Goal: Task Accomplishment & Management: Use online tool/utility

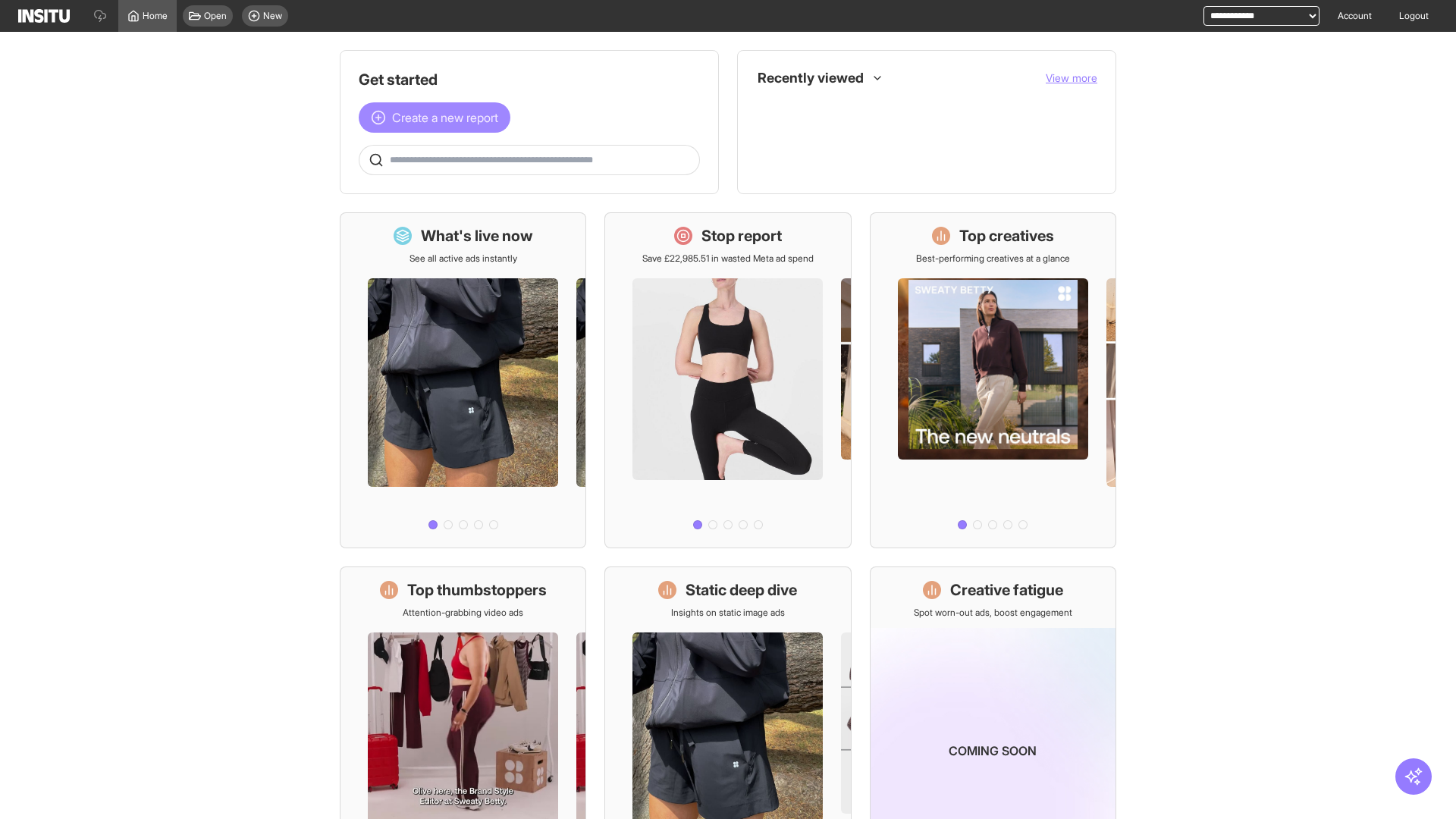
click at [438, 118] on span "Create a new report" at bounding box center [445, 117] width 106 height 18
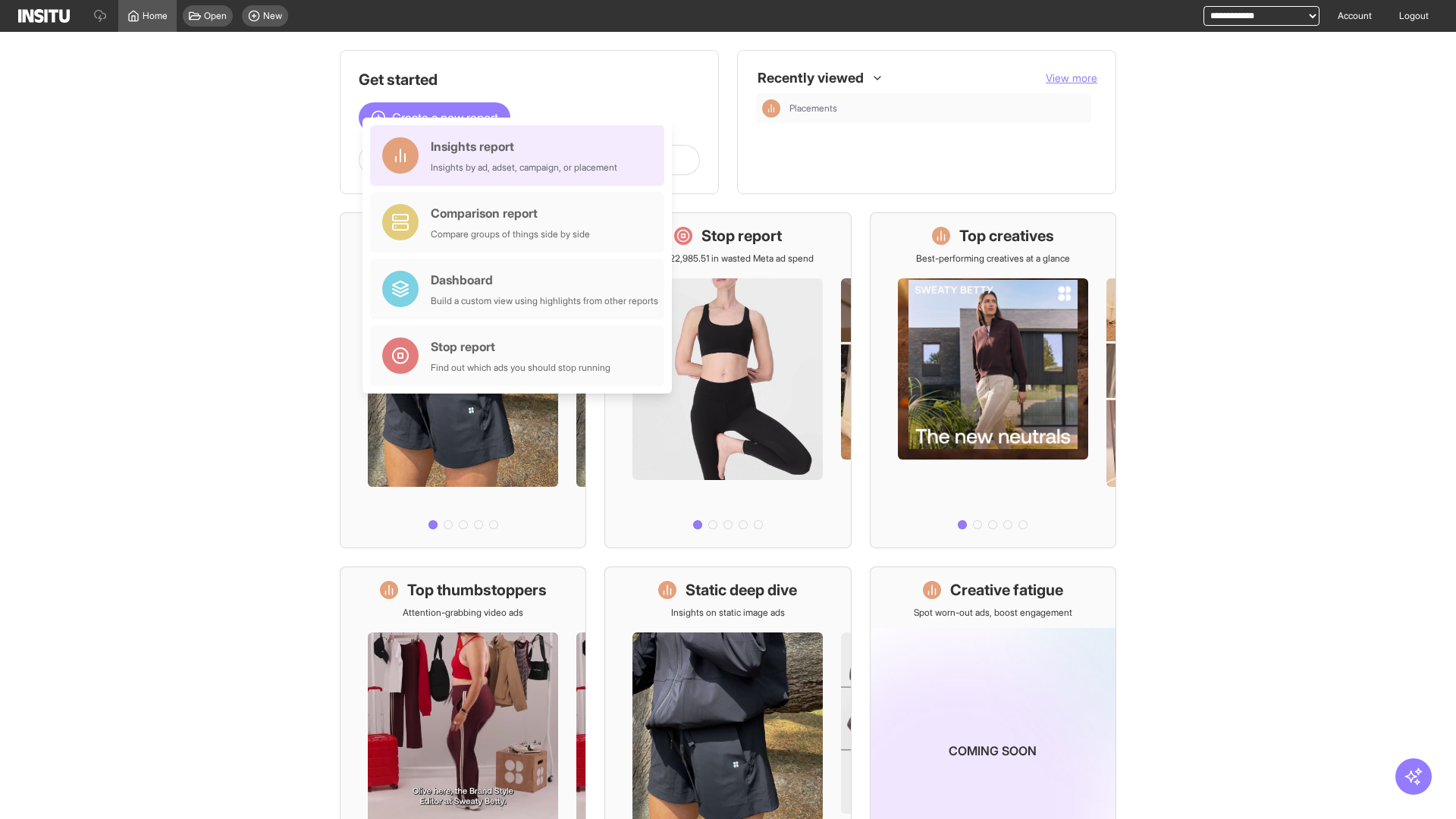
click at [521, 156] on div "Insights report Insights by ad, adset, campaign, or placement" at bounding box center [524, 156] width 187 height 36
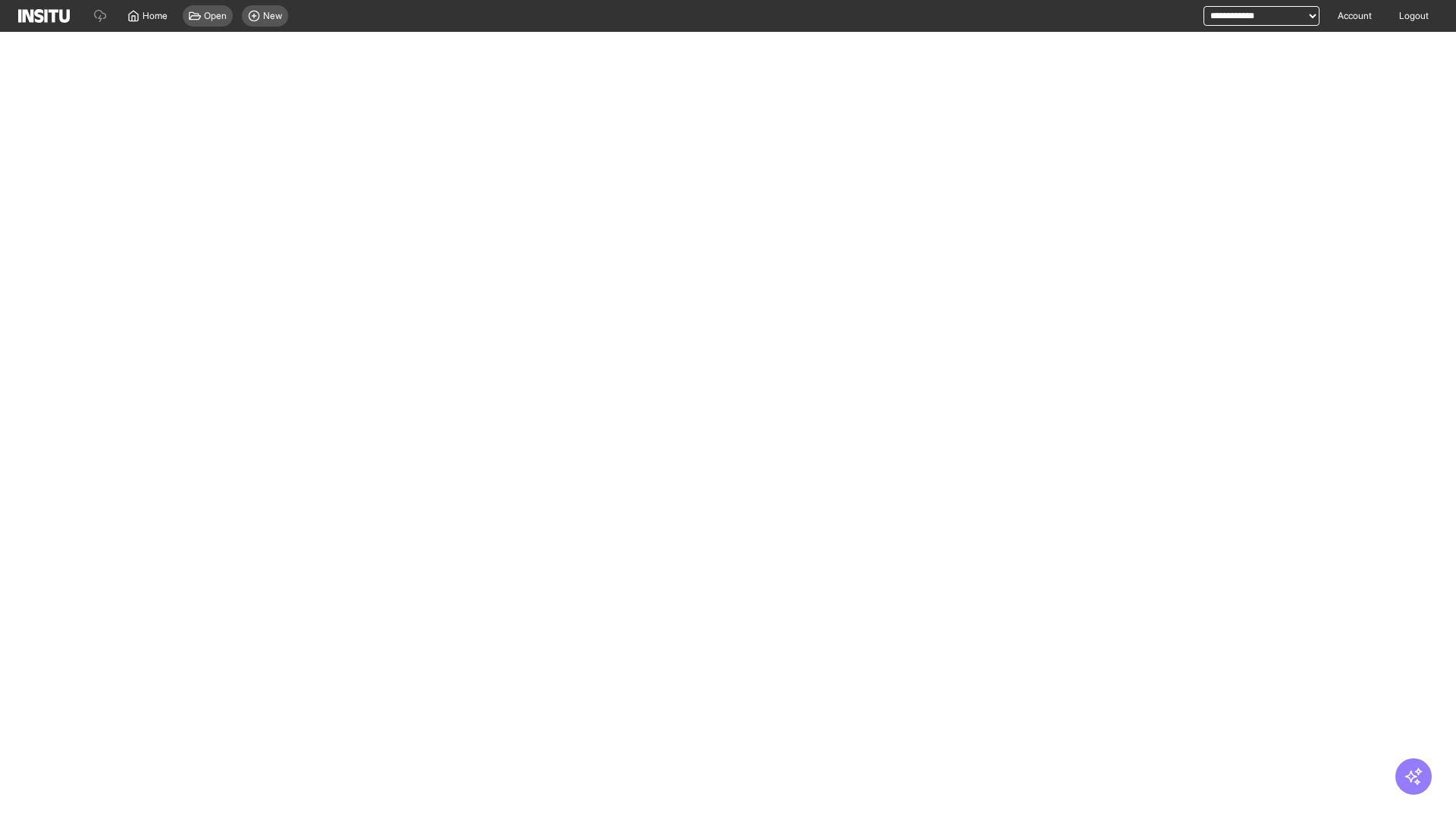
select select "**"
